Goal: Transaction & Acquisition: Purchase product/service

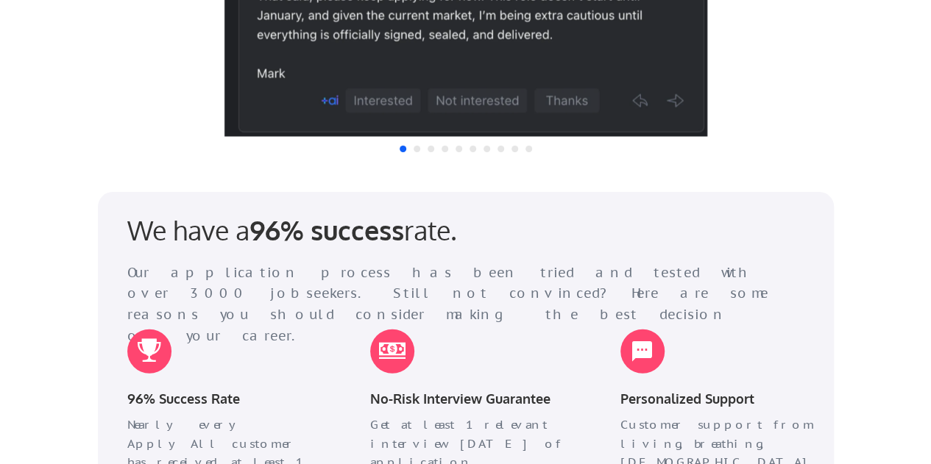
scroll to position [1840, 0]
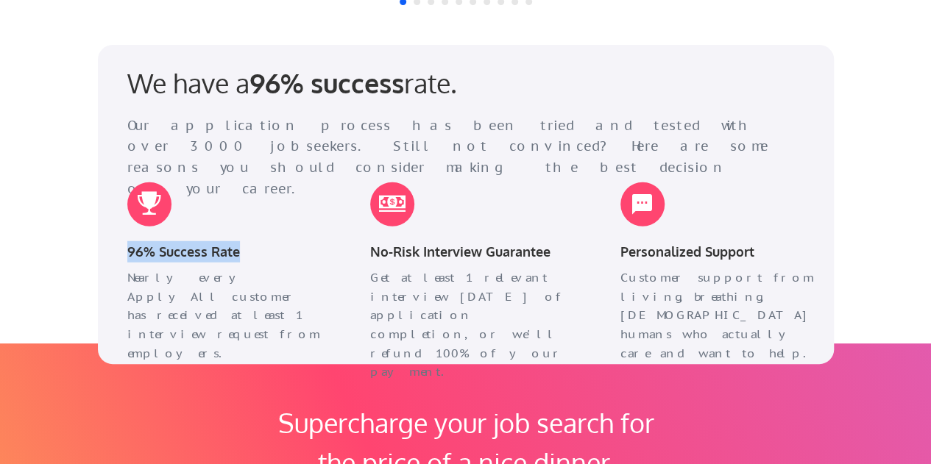
drag, startPoint x: 125, startPoint y: 255, endPoint x: 370, endPoint y: 251, distance: 245.1
click at [276, 251] on div "96% Success Rate" at bounding box center [227, 253] width 228 height 24
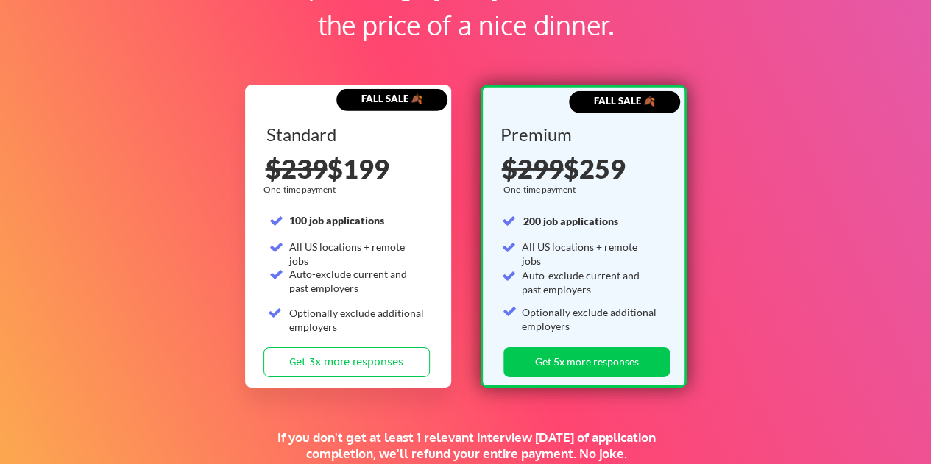
scroll to position [2281, 0]
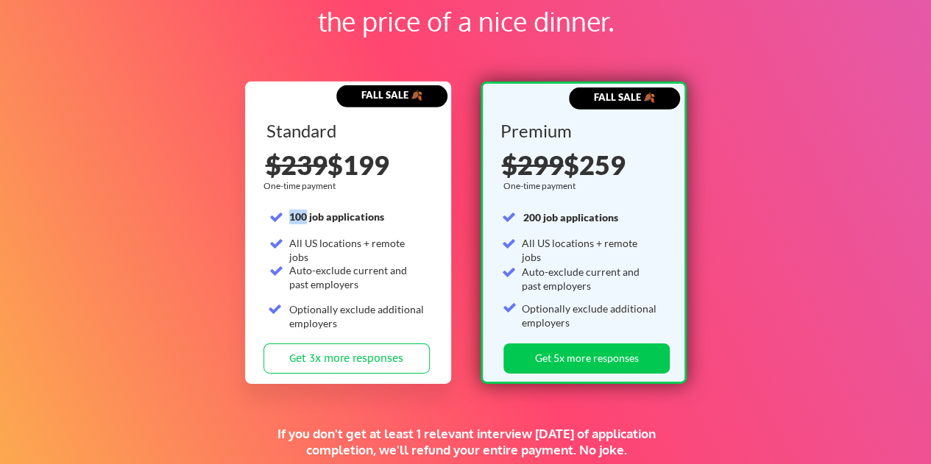
drag, startPoint x: 289, startPoint y: 218, endPoint x: 306, endPoint y: 216, distance: 17.1
click at [306, 216] on strong "100 job applications" at bounding box center [336, 216] width 95 height 13
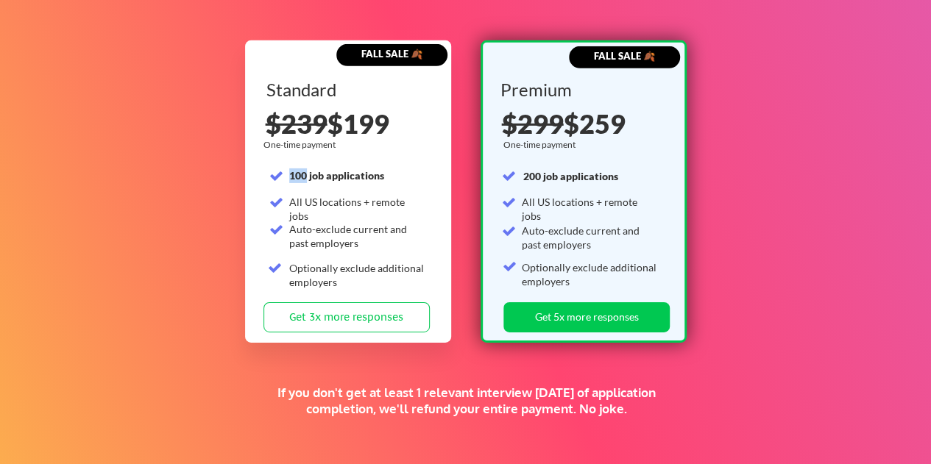
scroll to position [2355, 0]
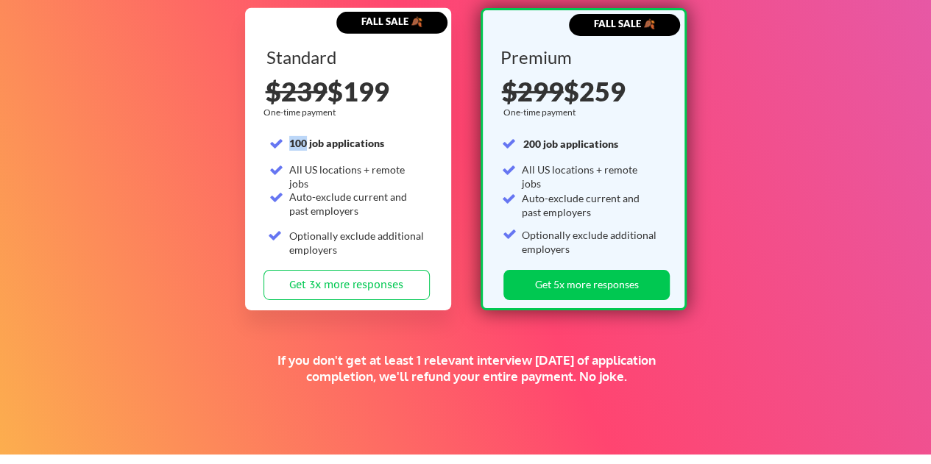
drag, startPoint x: 283, startPoint y: 358, endPoint x: 863, endPoint y: 370, distance: 580.1
click at [713, 376] on div "Supercharge your job search for the price of a nice dinner. FALL SALE 🍂 Standar…" at bounding box center [465, 142] width 931 height 626
click at [877, 368] on div "Supercharge your job search for the price of a nice dinner. FALL SALE 🍂 Standar…" at bounding box center [465, 142] width 931 height 626
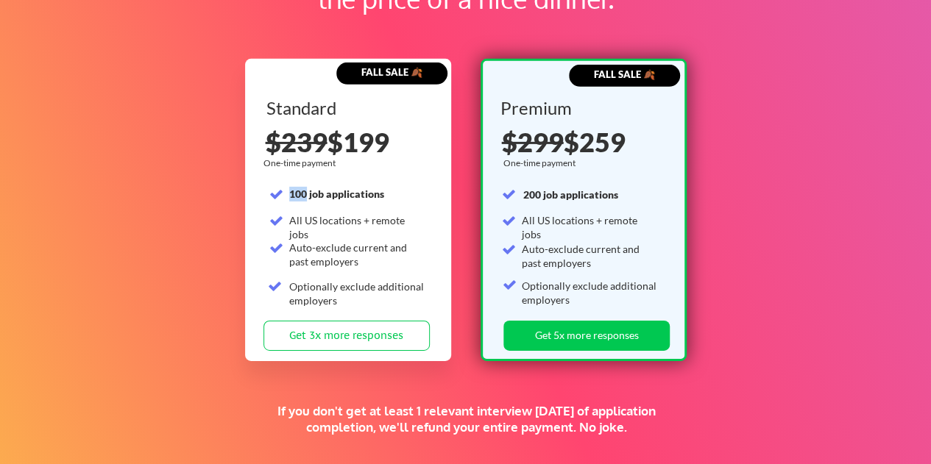
scroll to position [2281, 0]
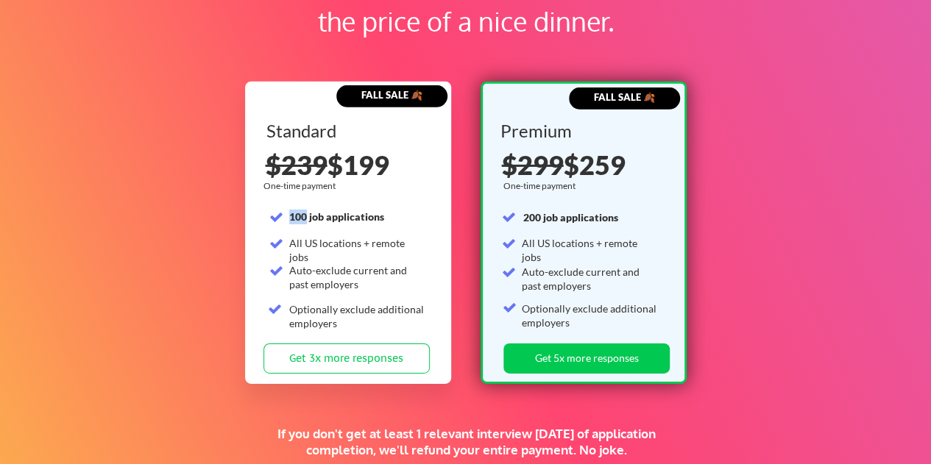
drag, startPoint x: 336, startPoint y: 166, endPoint x: 397, endPoint y: 161, distance: 61.3
click at [397, 161] on div "$239 $199" at bounding box center [349, 165] width 166 height 26
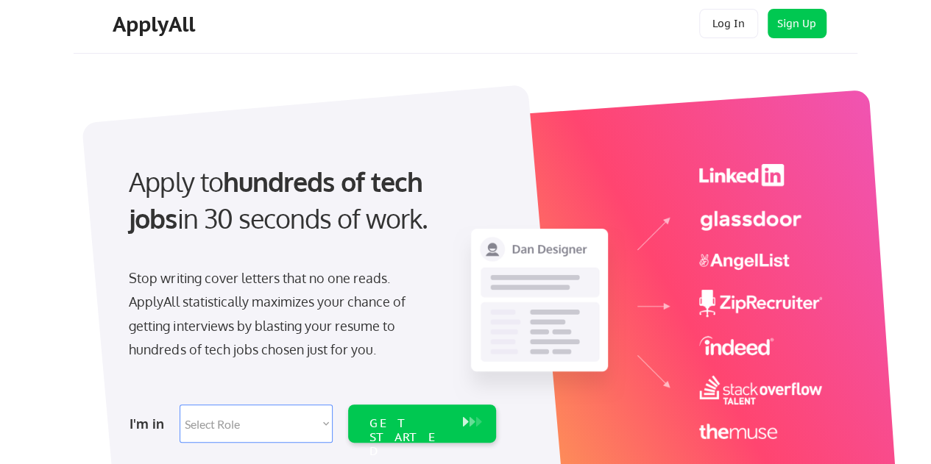
scroll to position [0, 0]
